Goal: Browse casually: Explore the website without a specific task or goal

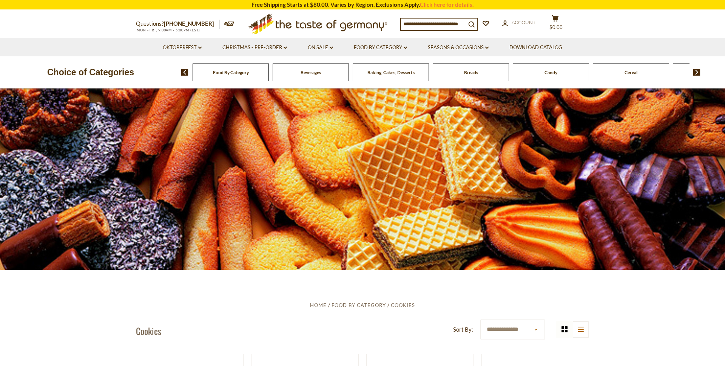
click at [290, 24] on icon at bounding box center [318, 23] width 139 height 18
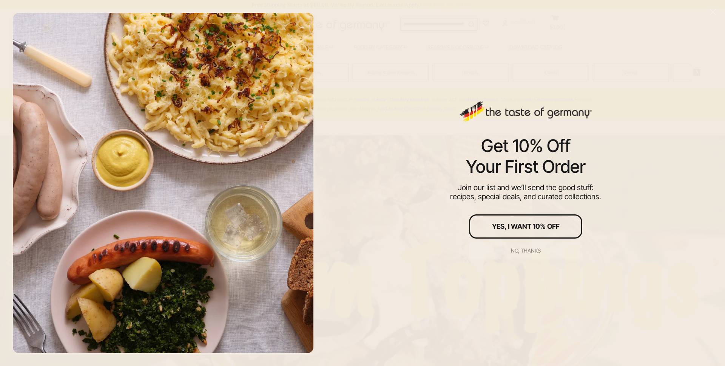
click at [528, 252] on div "No, thanks" at bounding box center [526, 250] width 30 height 5
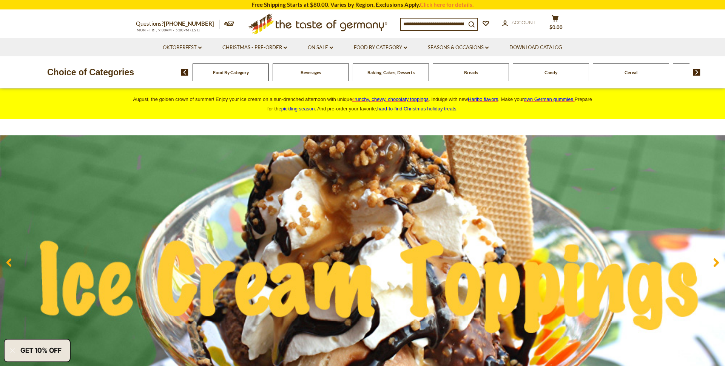
click at [231, 72] on span "Food By Category" at bounding box center [231, 73] width 36 height 6
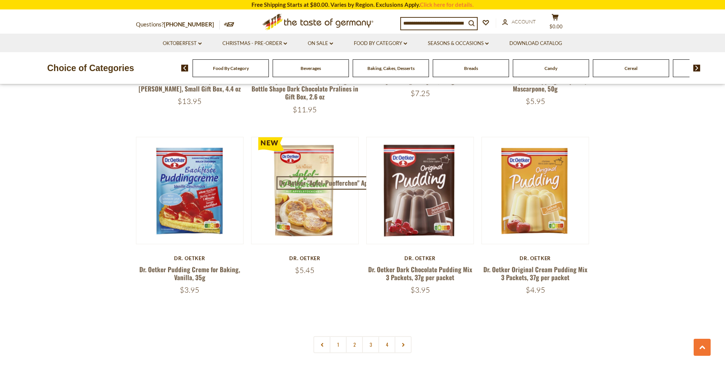
scroll to position [1524, 0]
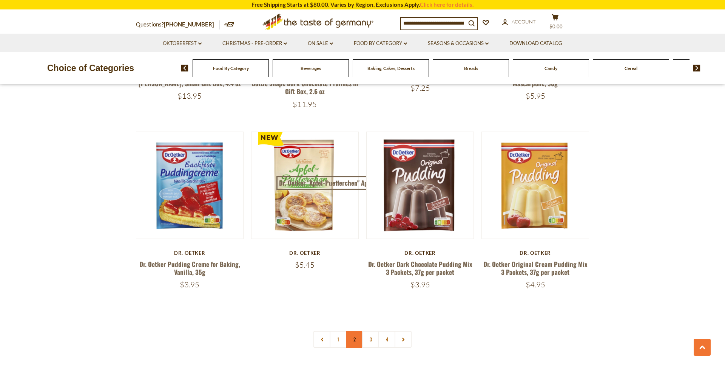
click at [349, 331] on link "2" at bounding box center [354, 339] width 17 height 17
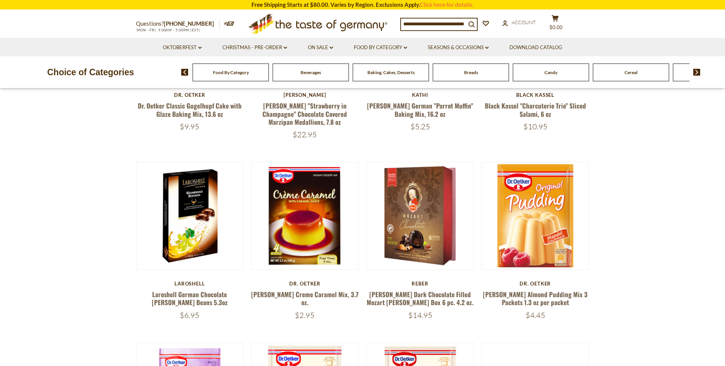
scroll to position [0, 0]
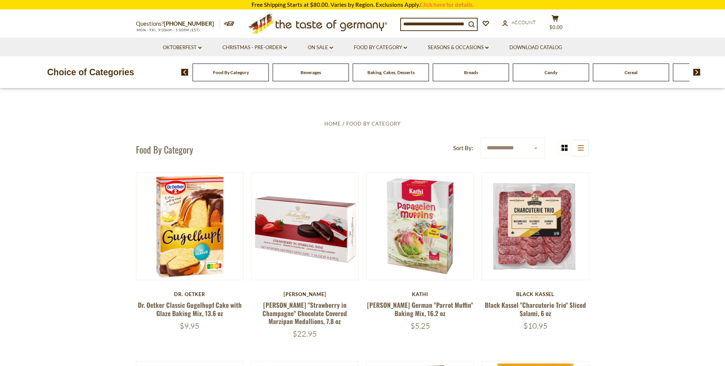
click at [487, 74] on div "Breads" at bounding box center [471, 72] width 76 height 18
click at [551, 72] on span "Candy" at bounding box center [551, 73] width 13 height 6
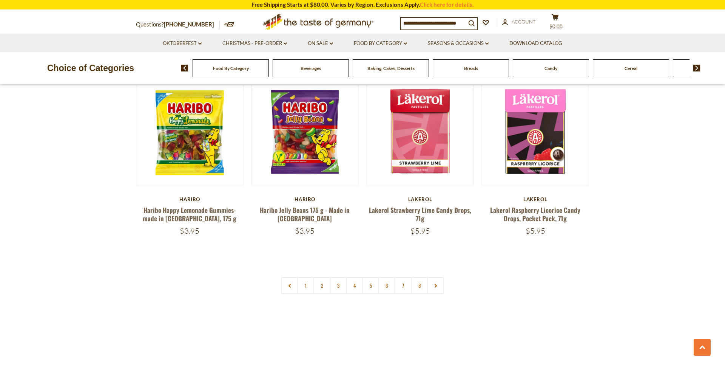
scroll to position [1819, 0]
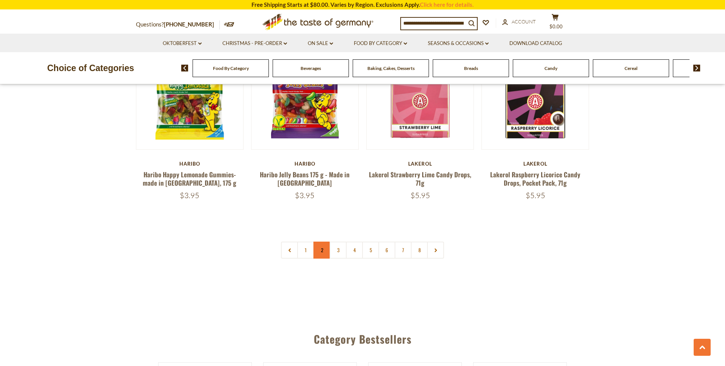
click at [321, 241] on link "2" at bounding box center [322, 249] width 17 height 17
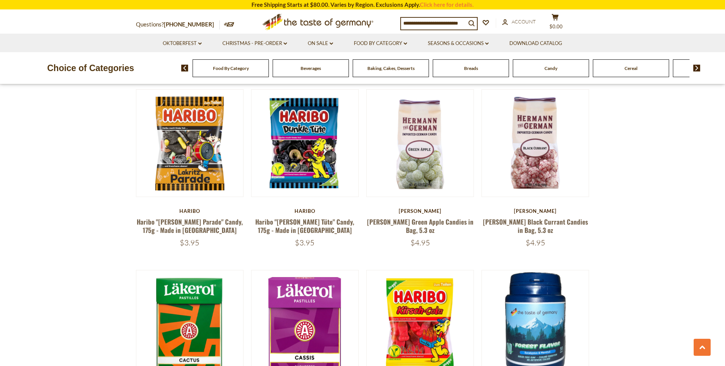
scroll to position [1379, 0]
click at [695, 65] on img at bounding box center [696, 68] width 7 height 7
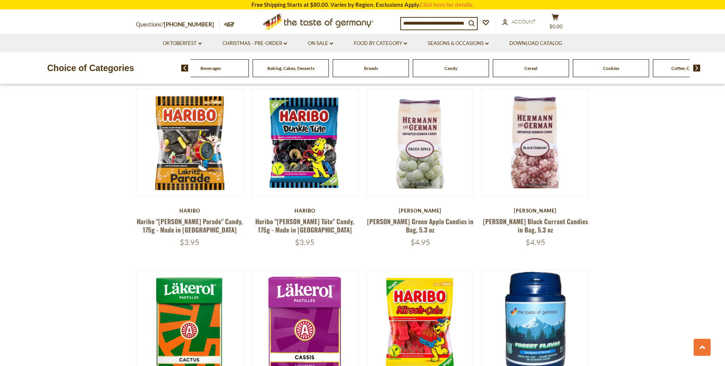
click at [638, 66] on div "Cookies" at bounding box center [611, 68] width 76 height 18
click at [615, 69] on span "Cookies" at bounding box center [611, 68] width 16 height 6
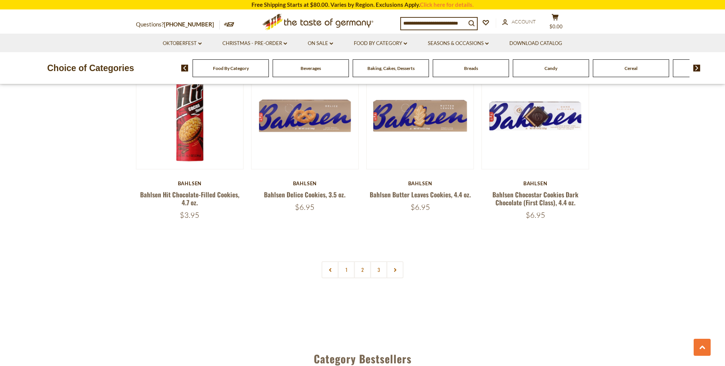
scroll to position [1756, 0]
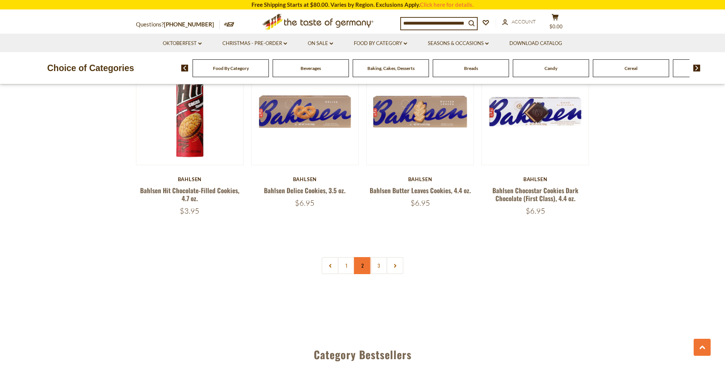
click at [361, 264] on link "2" at bounding box center [362, 265] width 17 height 17
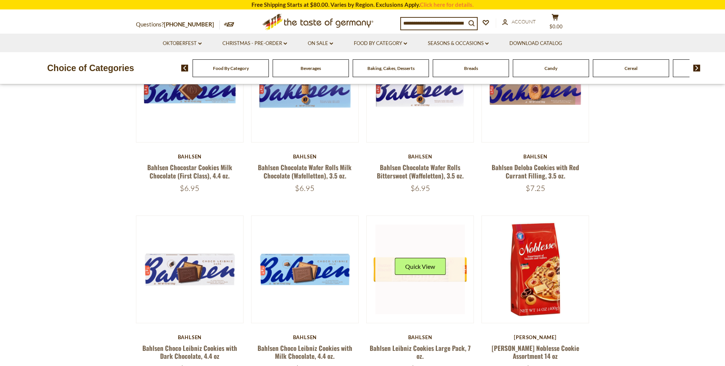
scroll to position [318, 0]
